Goal: Information Seeking & Learning: Learn about a topic

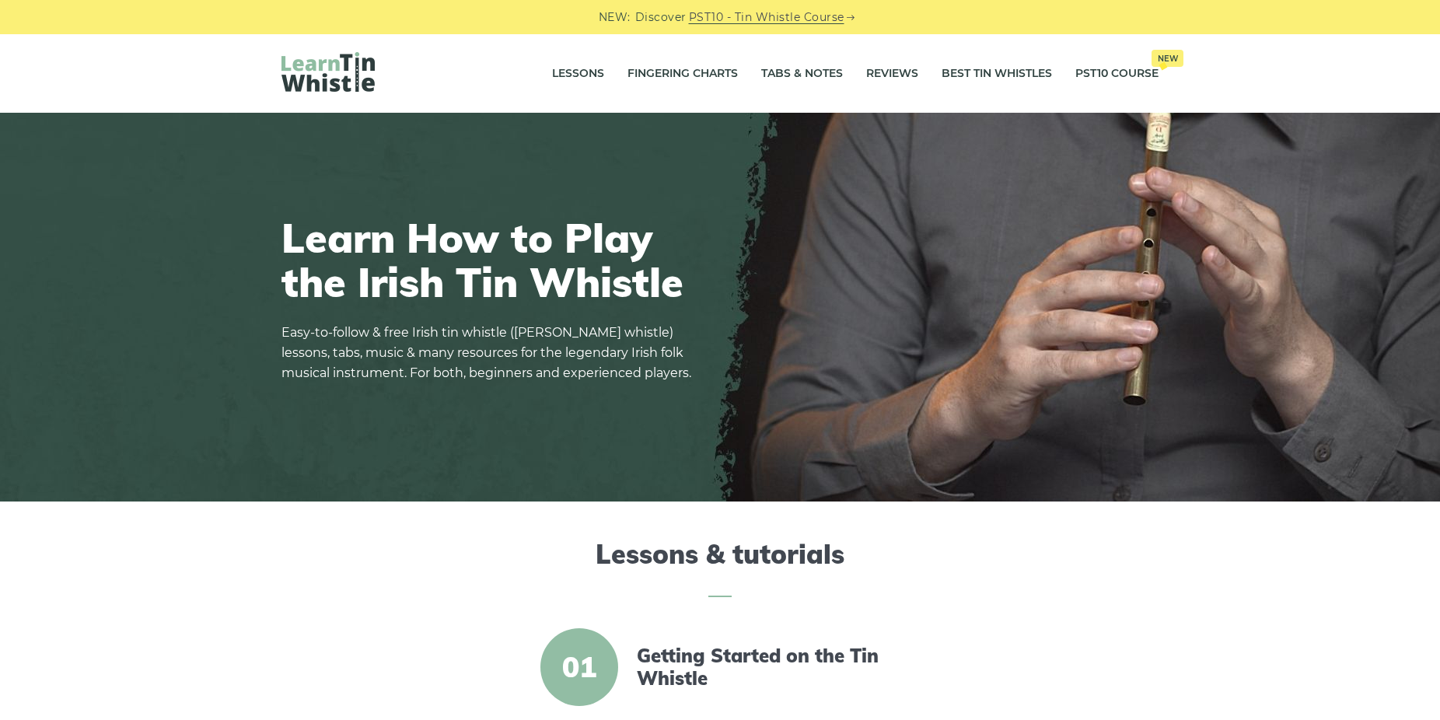
click at [332, 62] on img at bounding box center [328, 72] width 93 height 40
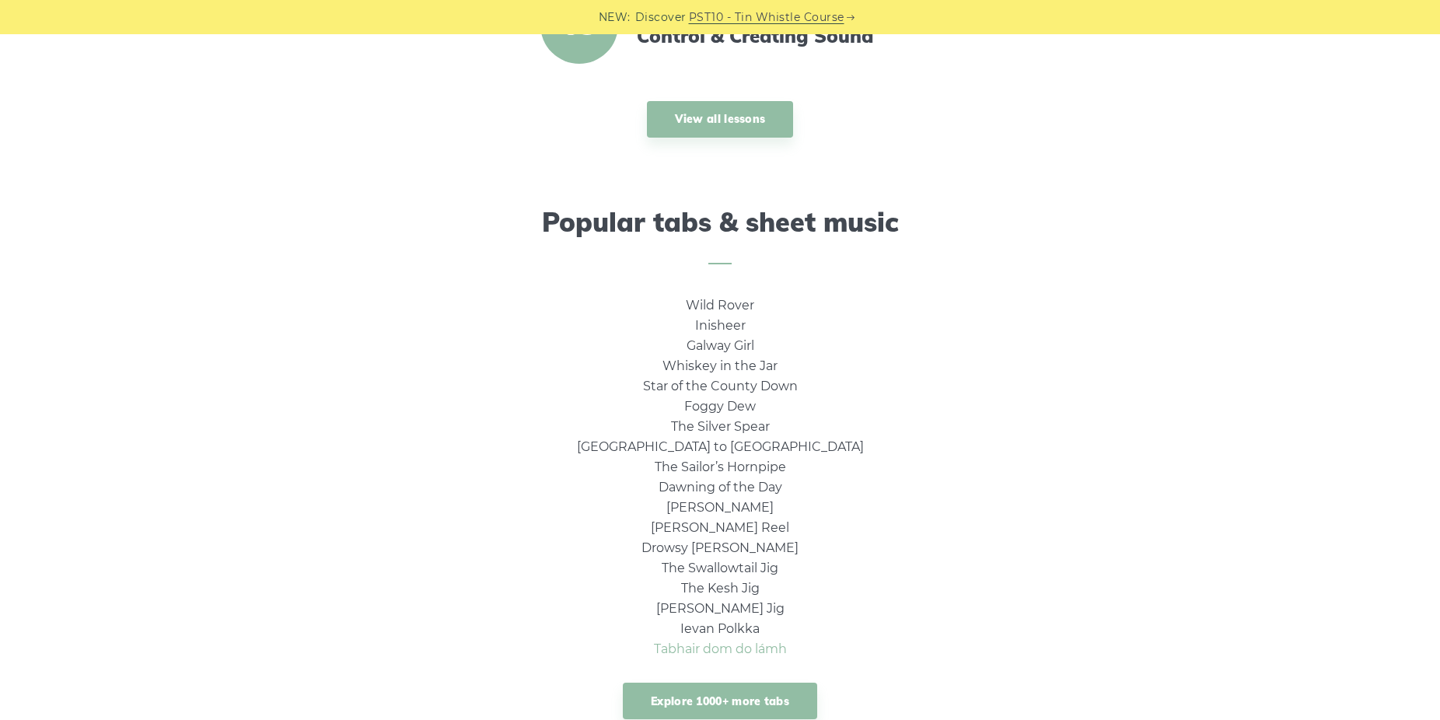
scroll to position [1110, 0]
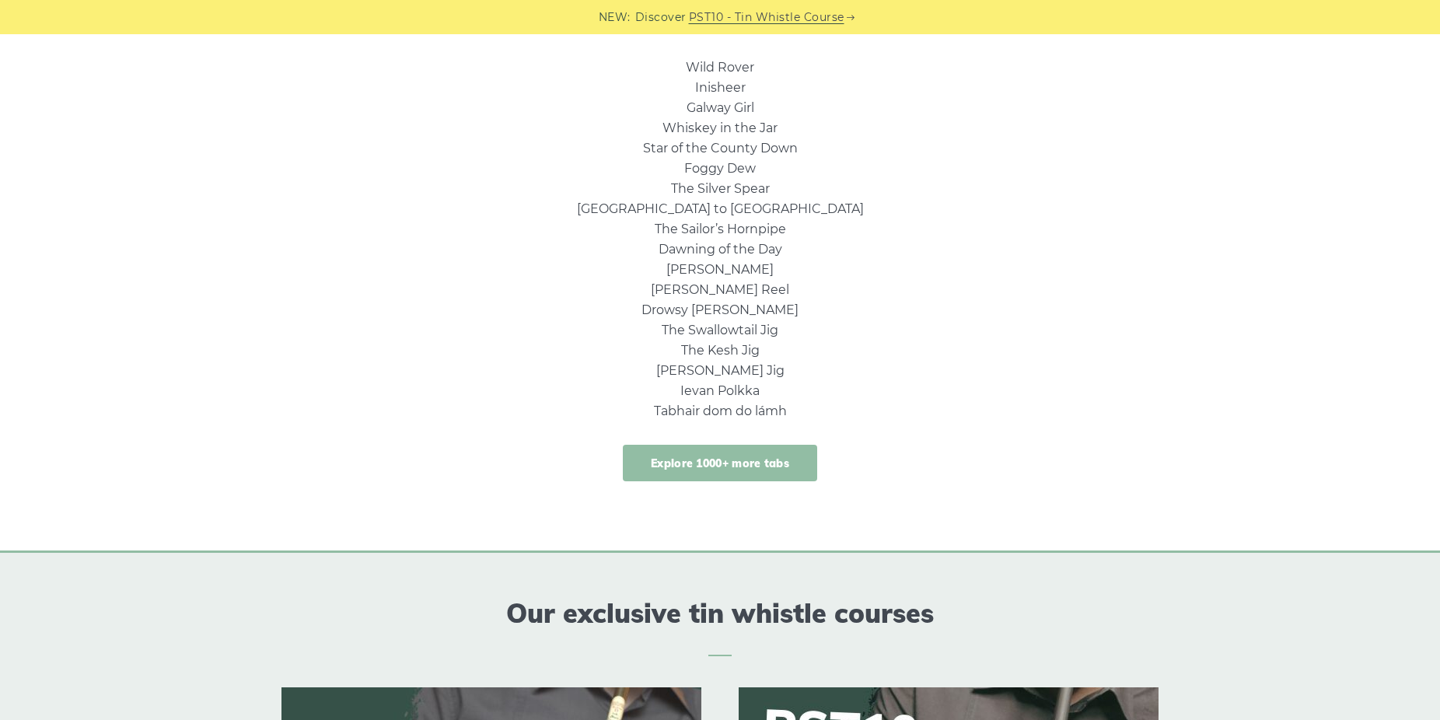
click at [751, 466] on link "Explore 1000+ more tabs" at bounding box center [720, 463] width 194 height 37
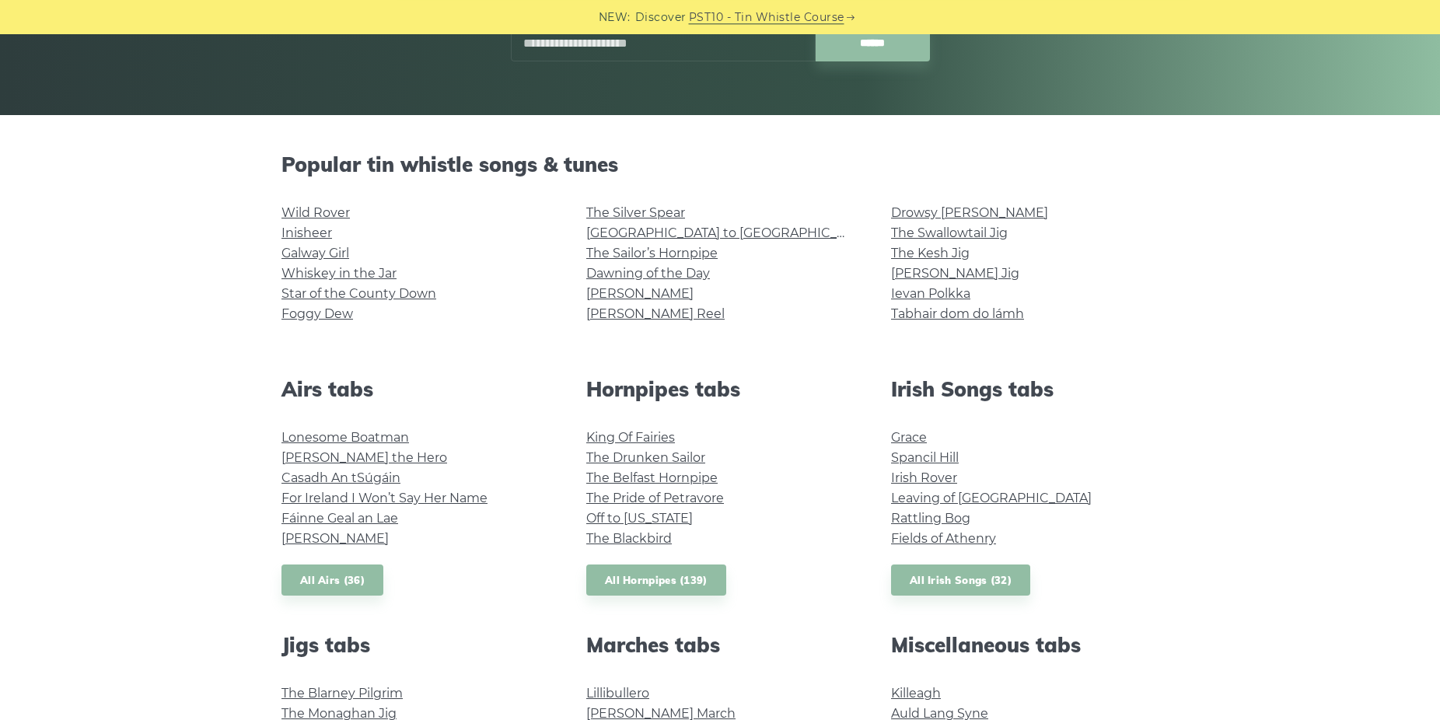
scroll to position [317, 0]
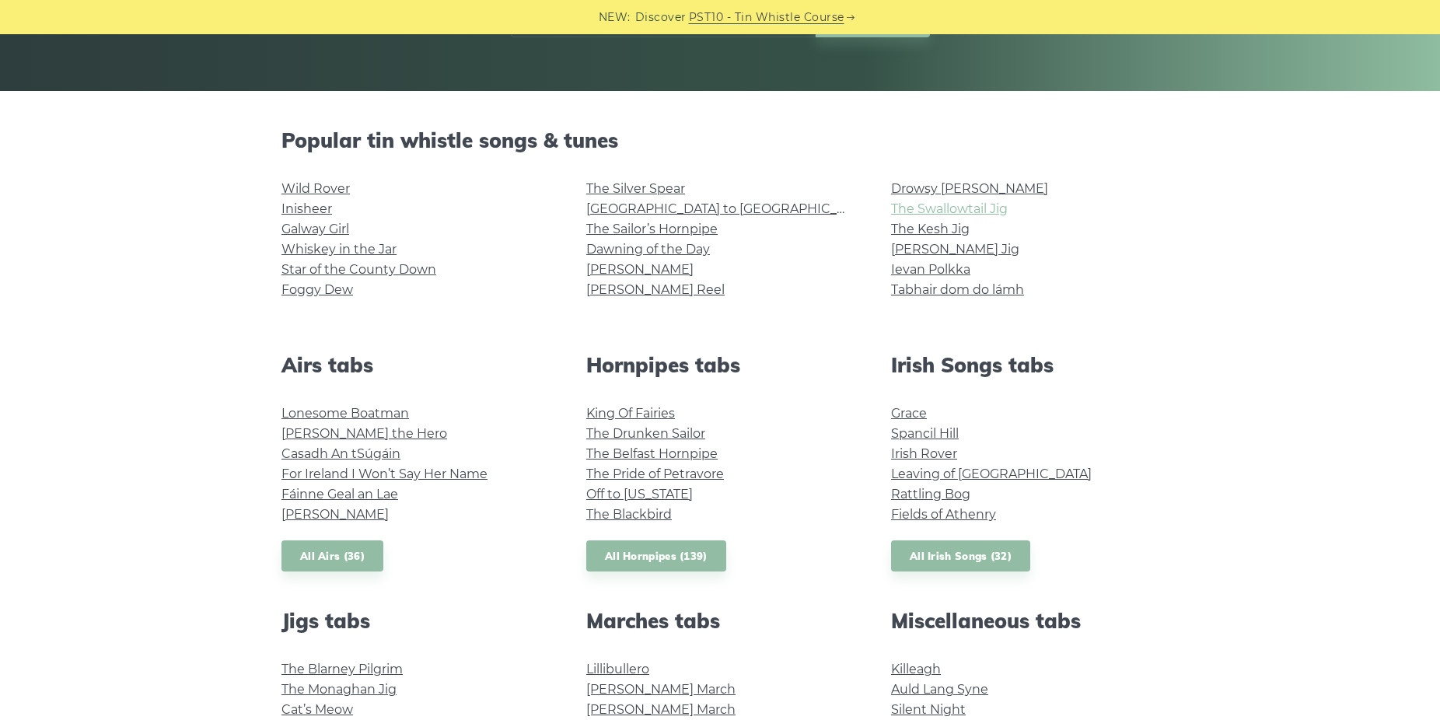
click at [953, 204] on link "The Swallowtail Jig" at bounding box center [949, 208] width 117 height 15
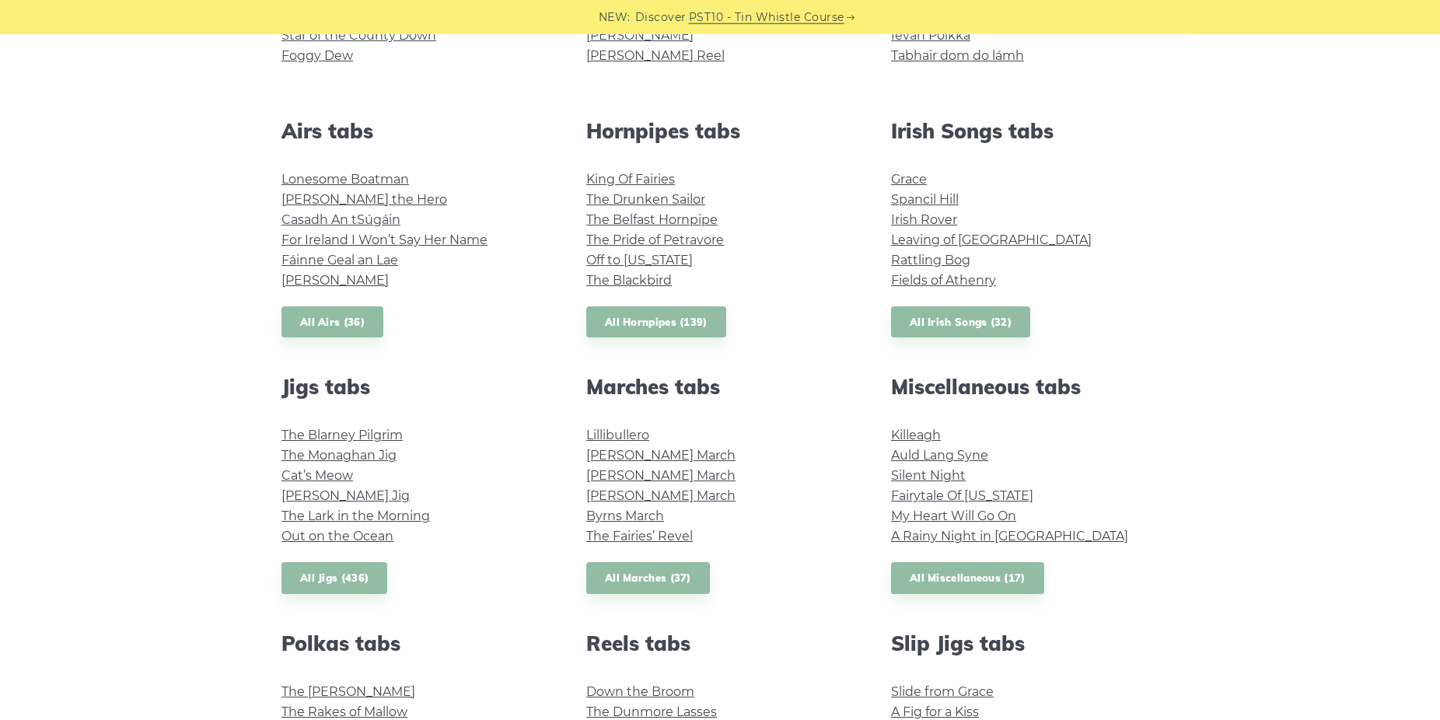
scroll to position [397, 0]
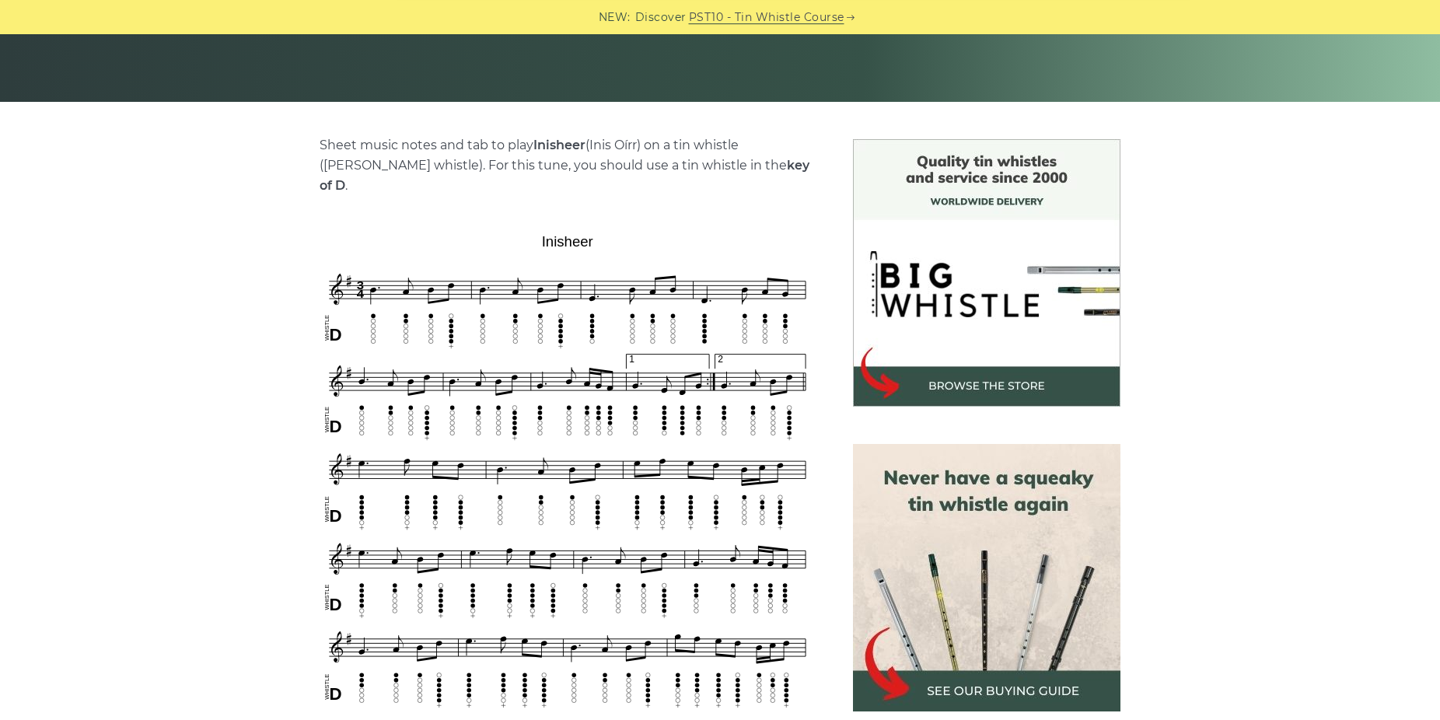
scroll to position [317, 0]
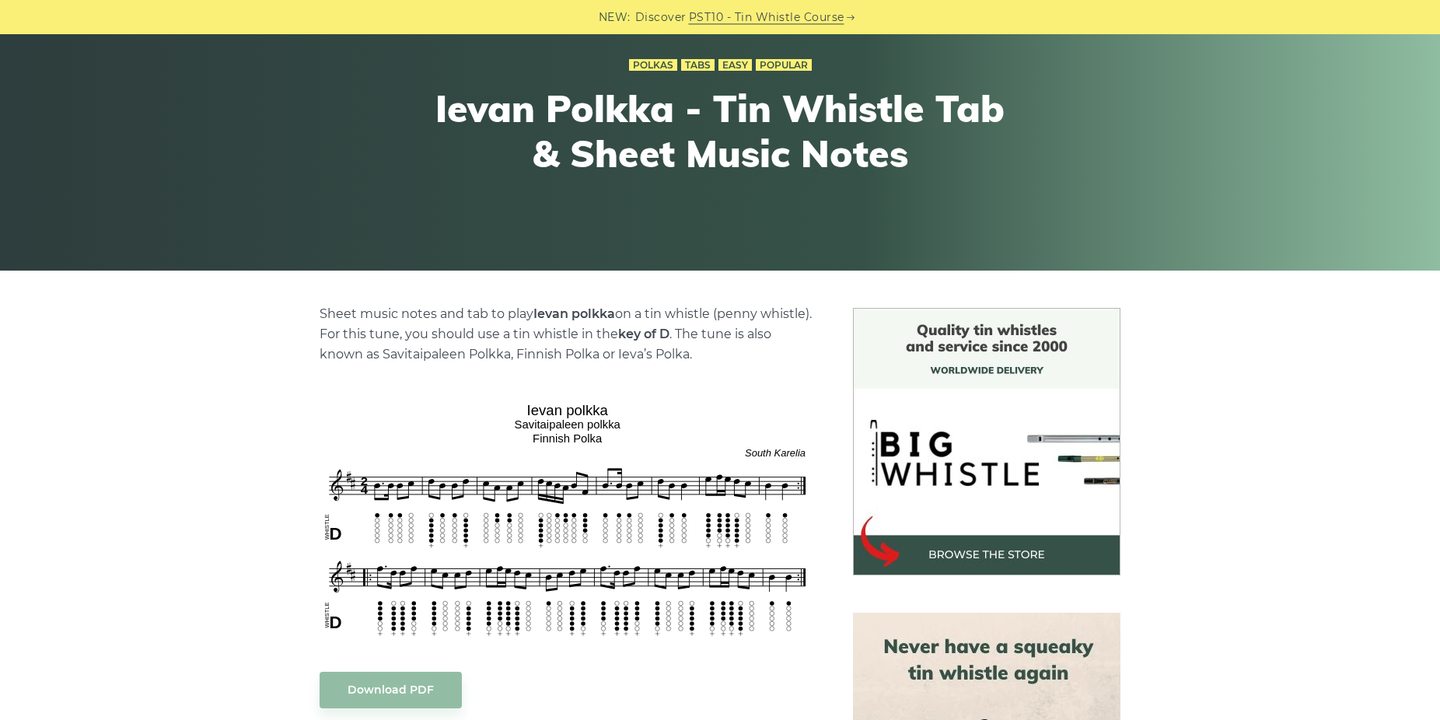
scroll to position [238, 0]
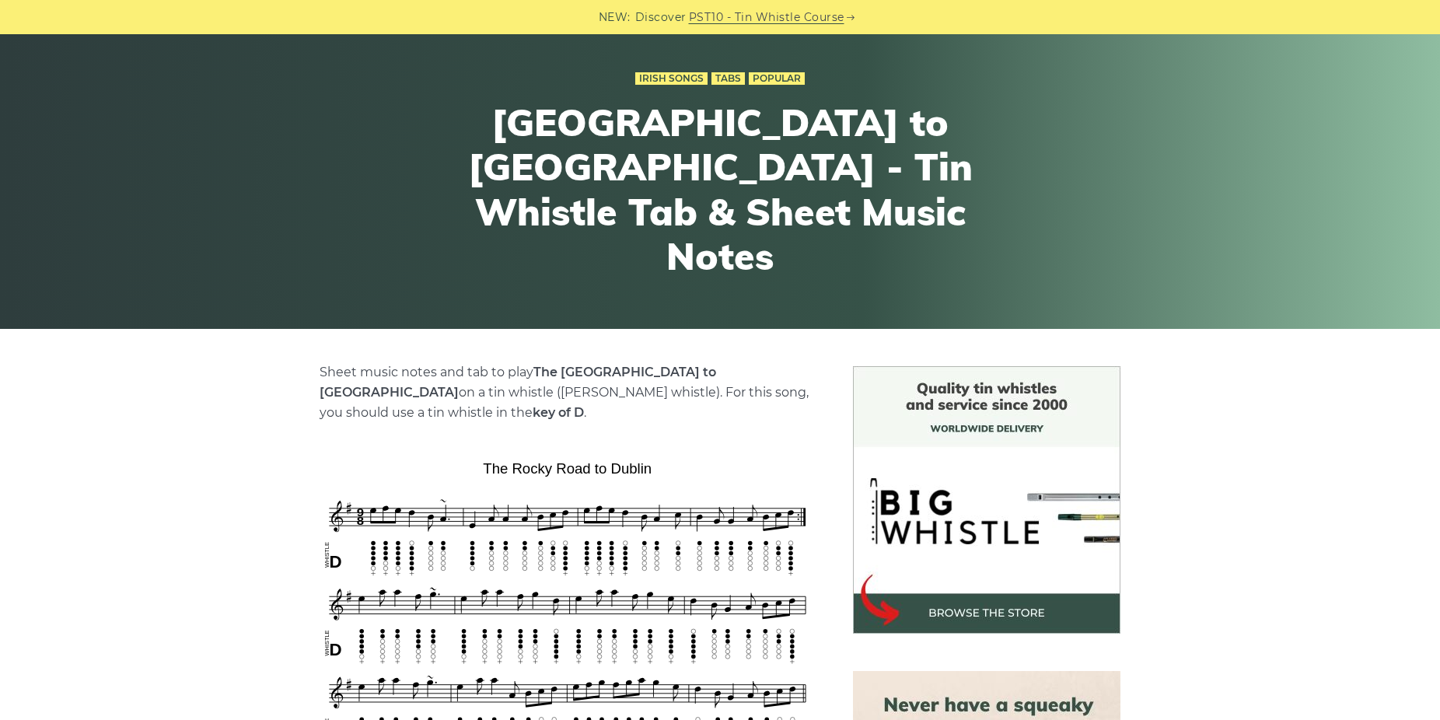
scroll to position [159, 0]
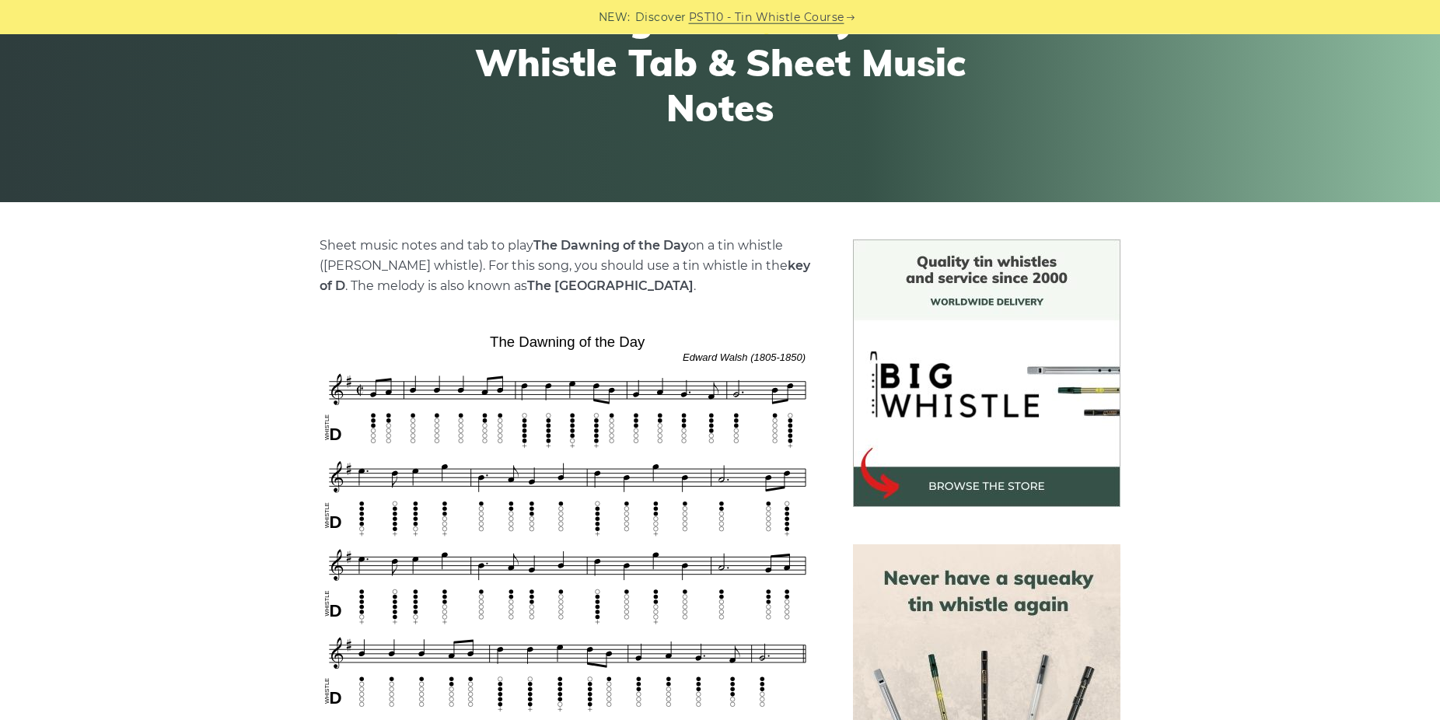
scroll to position [238, 0]
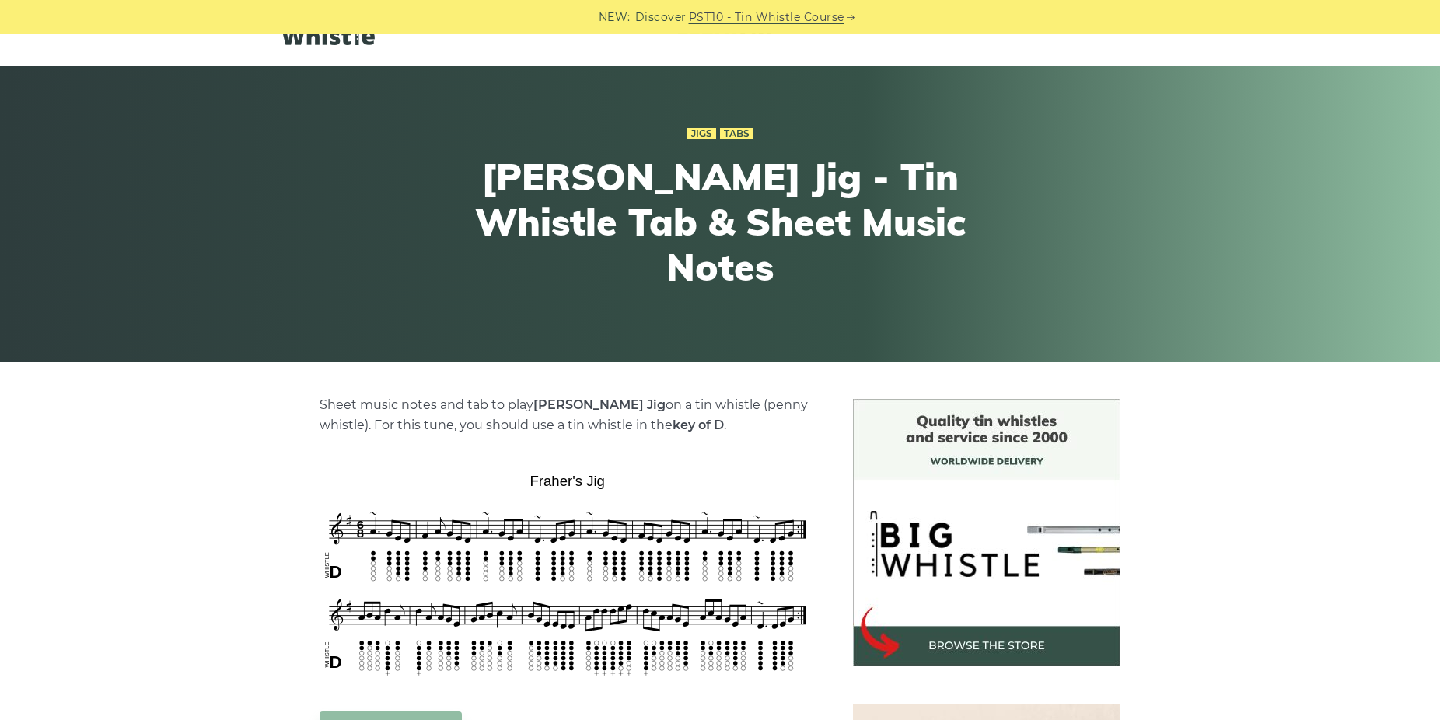
scroll to position [79, 0]
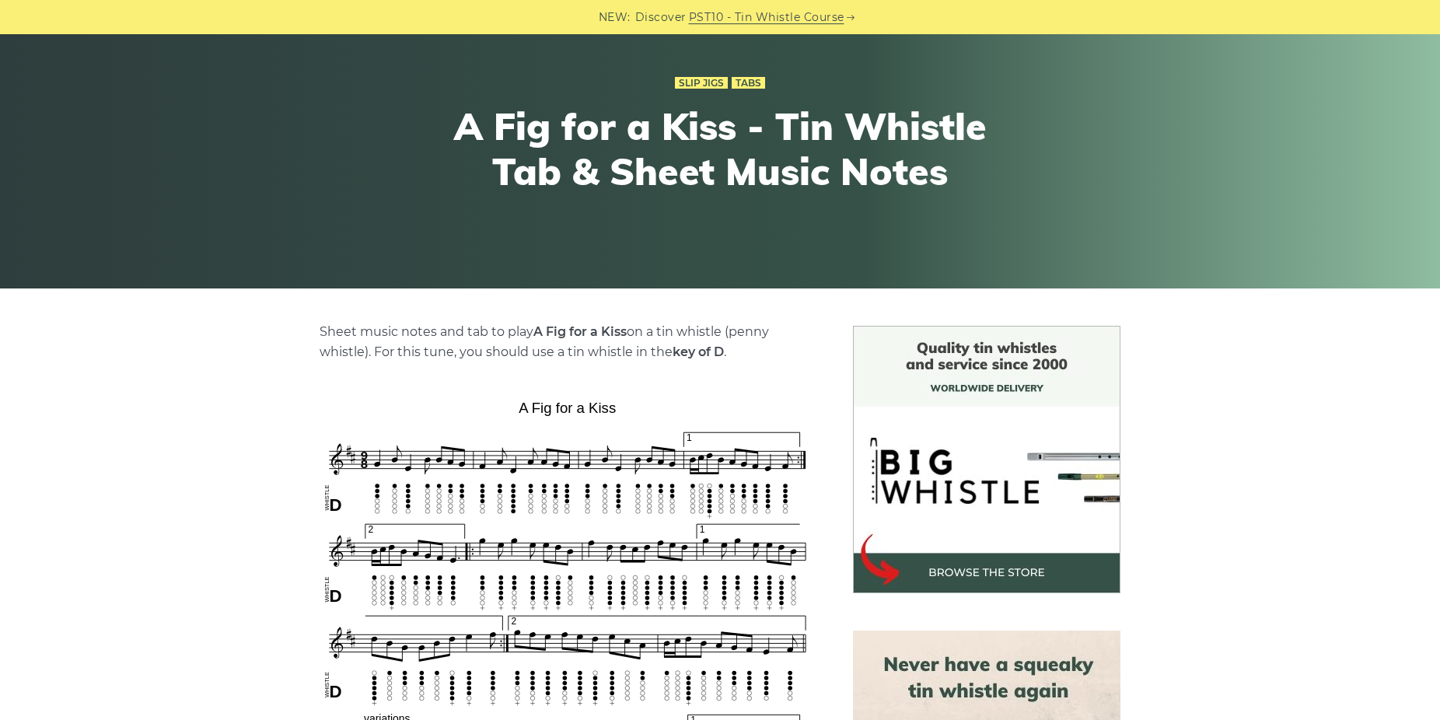
scroll to position [159, 0]
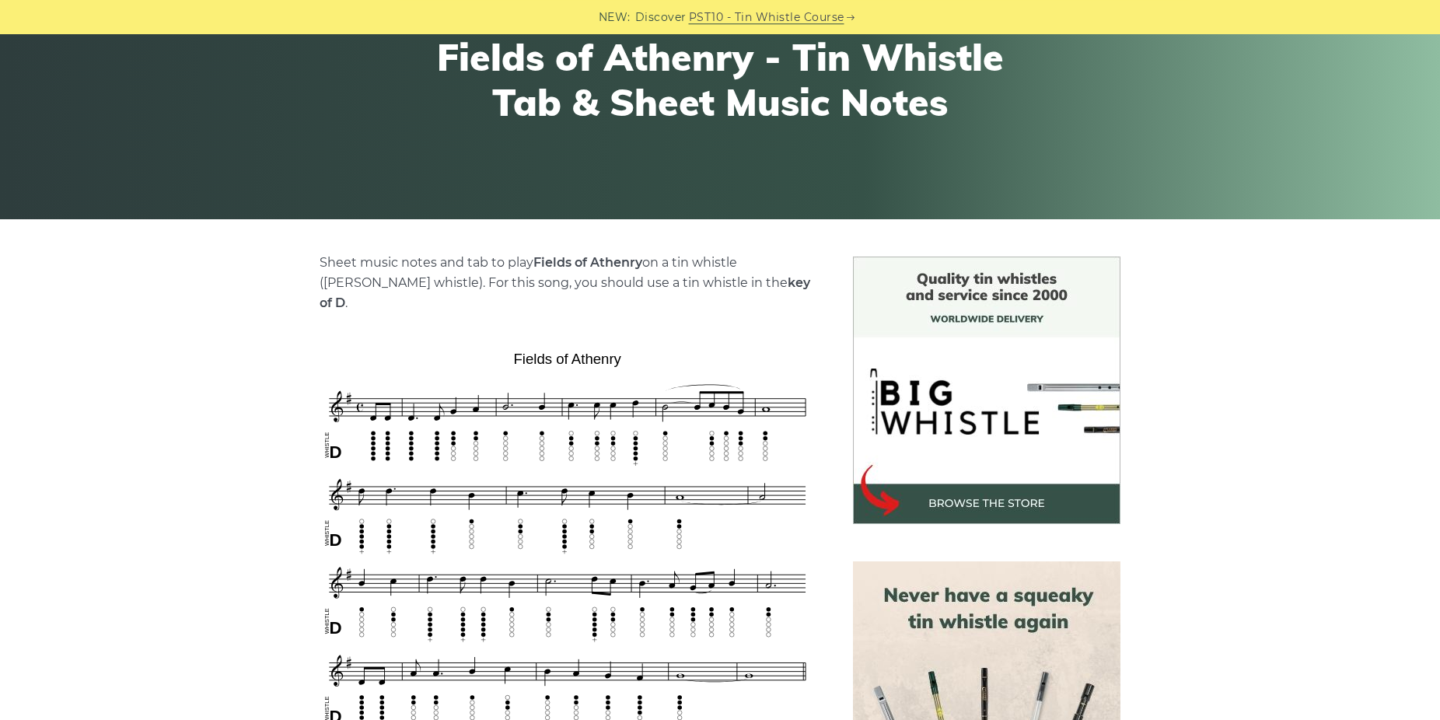
scroll to position [238, 0]
